Goal: Information Seeking & Learning: Learn about a topic

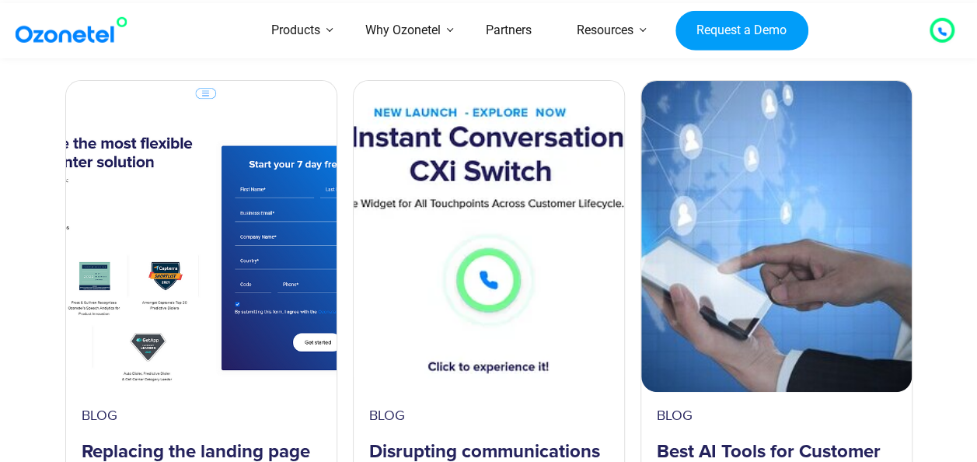
scroll to position [2968, 0]
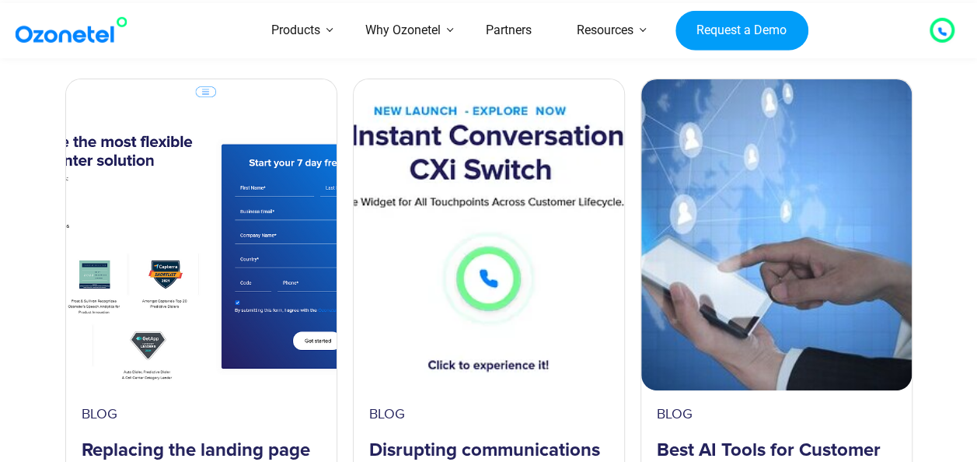
click at [937, 22] on div at bounding box center [941, 30] width 9 height 19
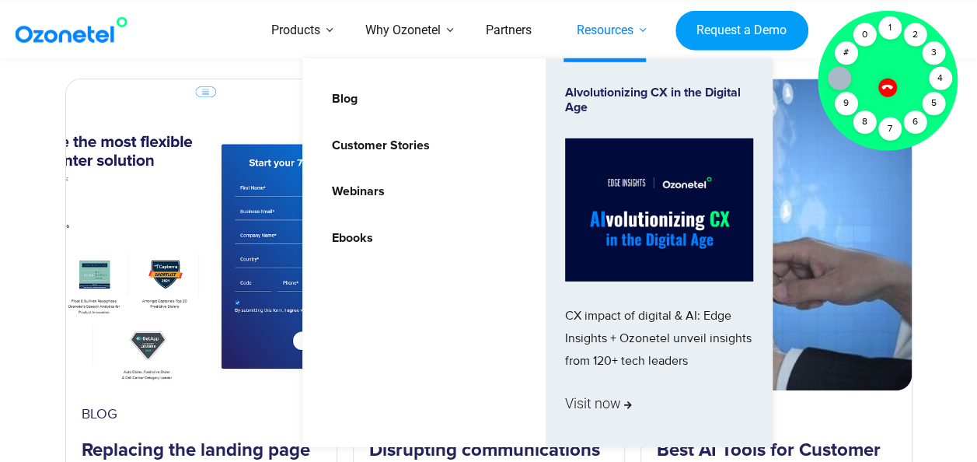
click at [644, 37] on link "Resources" at bounding box center [605, 30] width 102 height 55
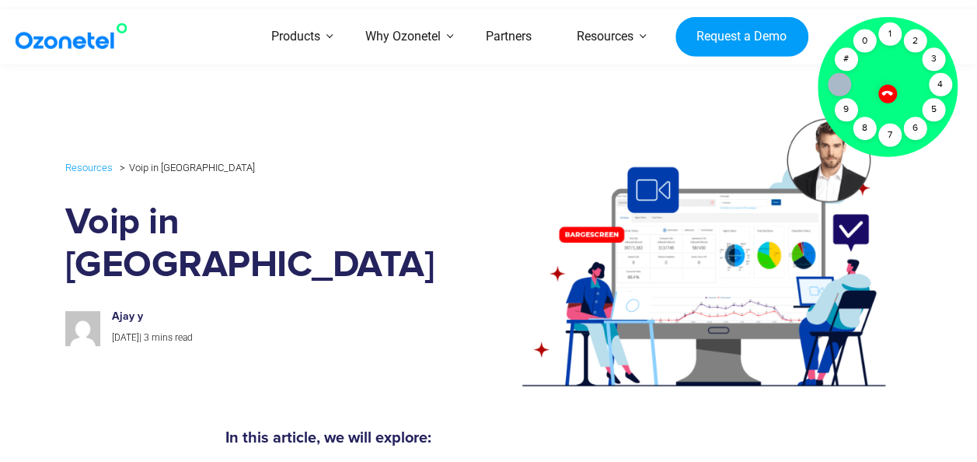
scroll to position [393, 0]
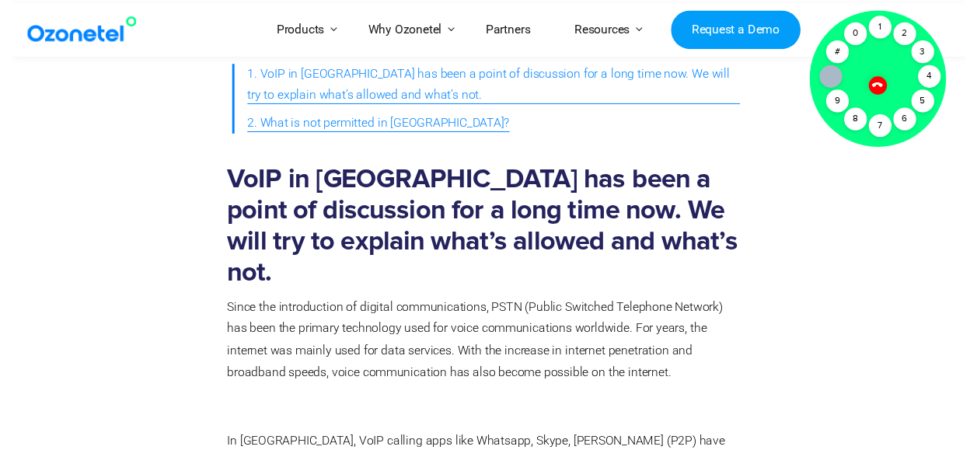
scroll to position [0, 0]
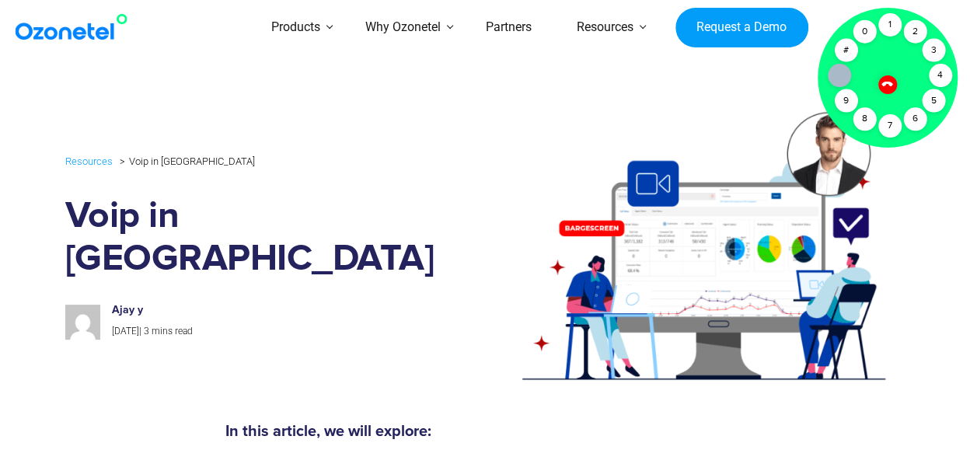
click at [889, 87] on icon at bounding box center [886, 84] width 13 height 13
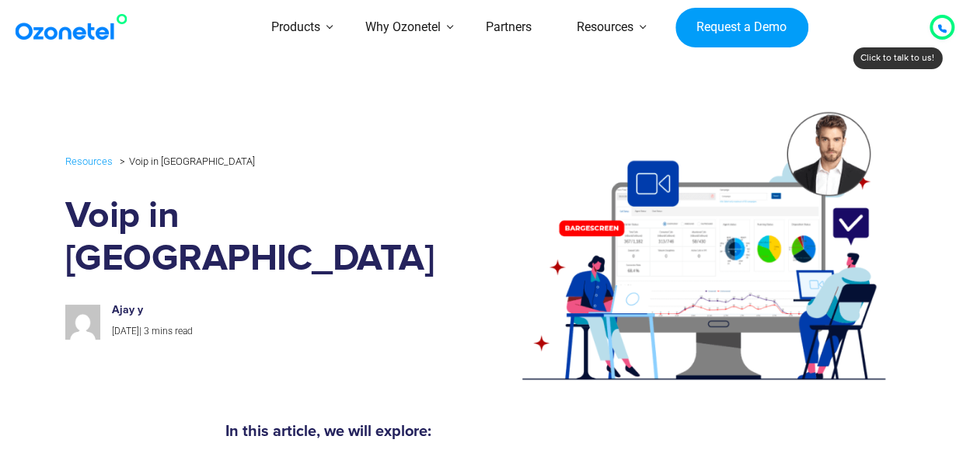
click at [943, 20] on div at bounding box center [941, 27] width 9 height 19
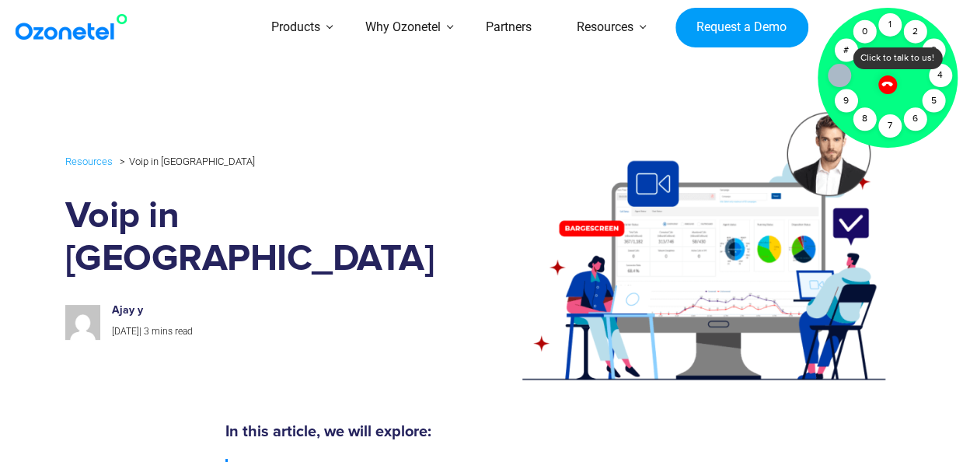
click at [887, 76] on div at bounding box center [887, 84] width 26 height 26
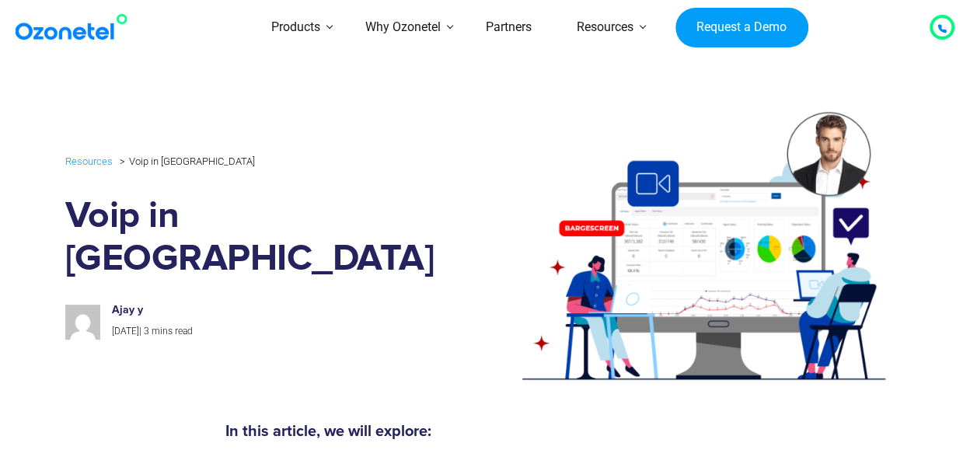
click at [941, 24] on icon at bounding box center [941, 28] width 9 height 9
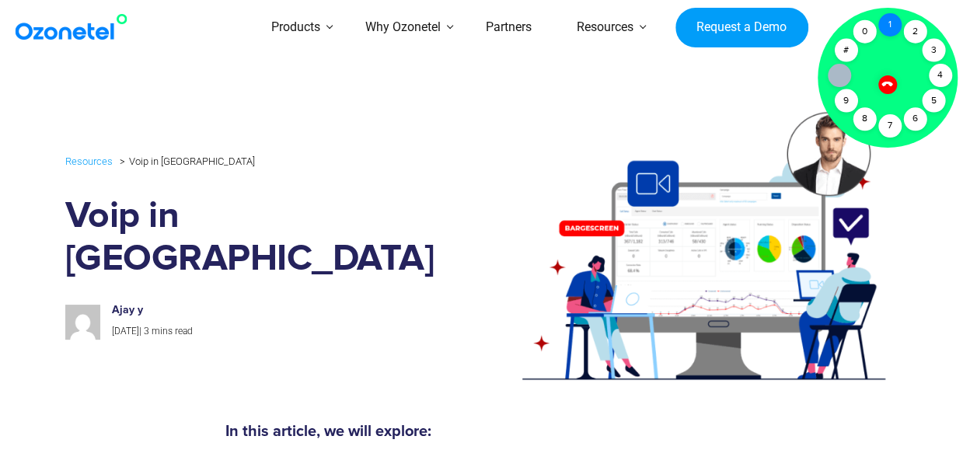
click at [887, 26] on div "1" at bounding box center [889, 24] width 23 height 23
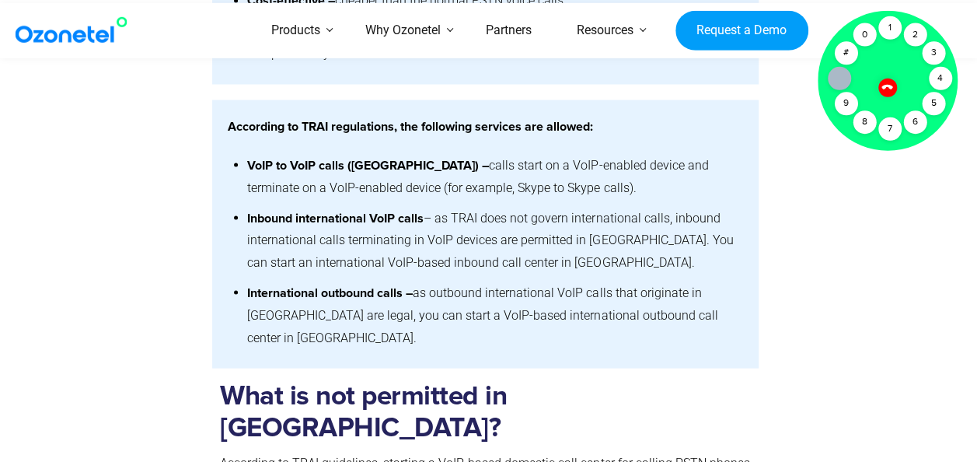
scroll to position [1358, 0]
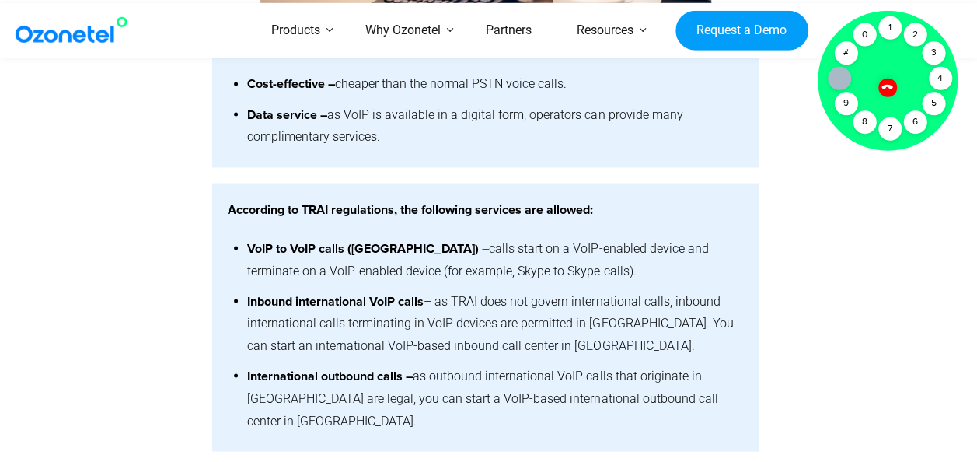
click at [738, 286] on li "Inbound international VoIP calls – as TRAI does not govern international calls,…" at bounding box center [495, 323] width 496 height 75
click at [886, 85] on icon at bounding box center [886, 87] width 11 height 11
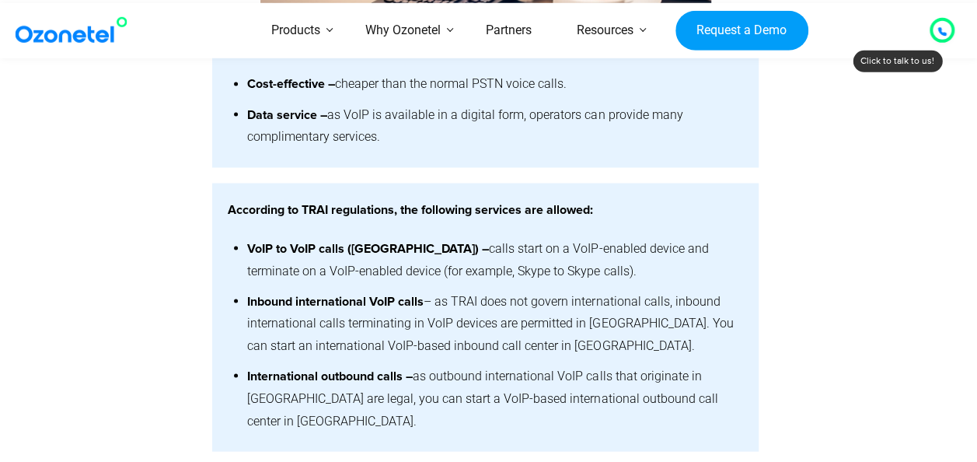
click at [866, 183] on div at bounding box center [835, 317] width 155 height 268
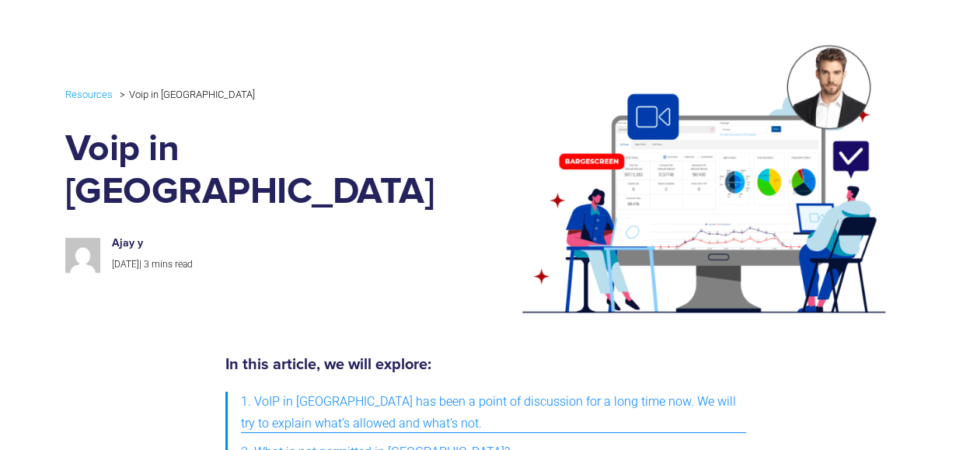
scroll to position [0, 0]
